Goal: Check status

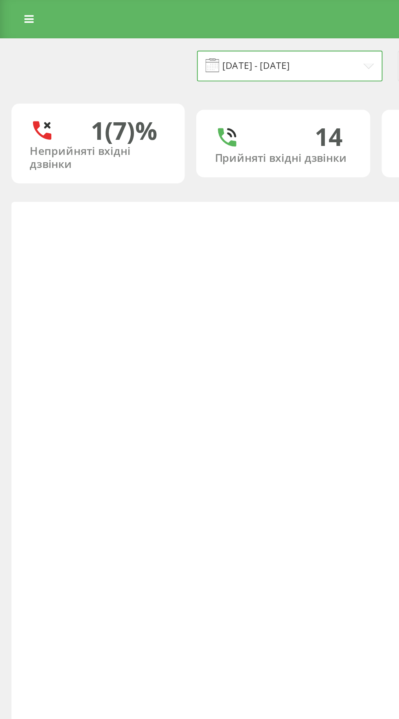
click at [177, 33] on input "19.09.2025 - 19.09.2025" at bounding box center [154, 35] width 99 height 16
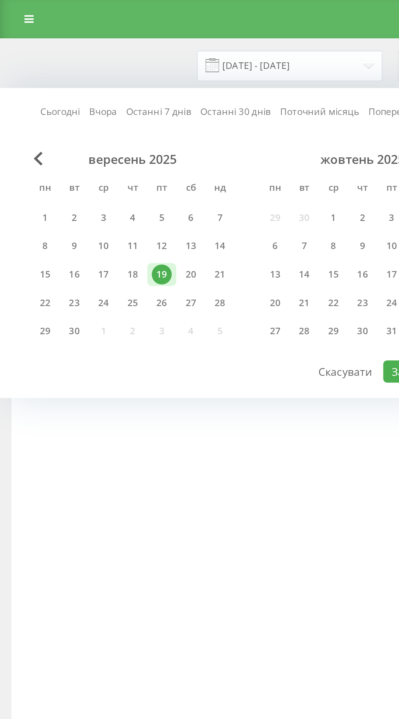
click at [27, 58] on link "Сьогодні" at bounding box center [32, 59] width 21 height 8
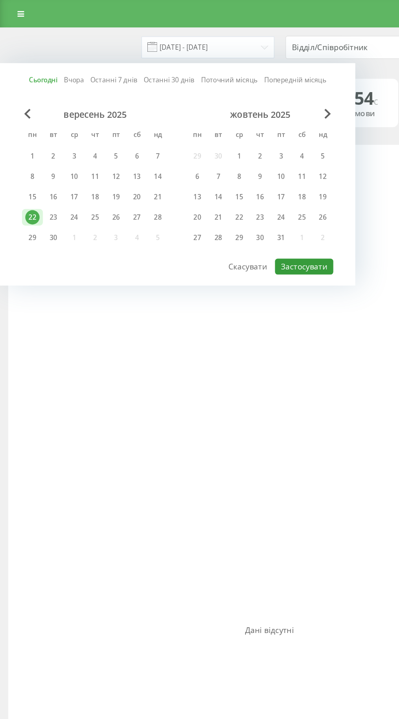
click at [226, 197] on button "Застосувати" at bounding box center [225, 197] width 43 height 12
type input "[DATE] - [DATE]"
